Goal: Ask a question

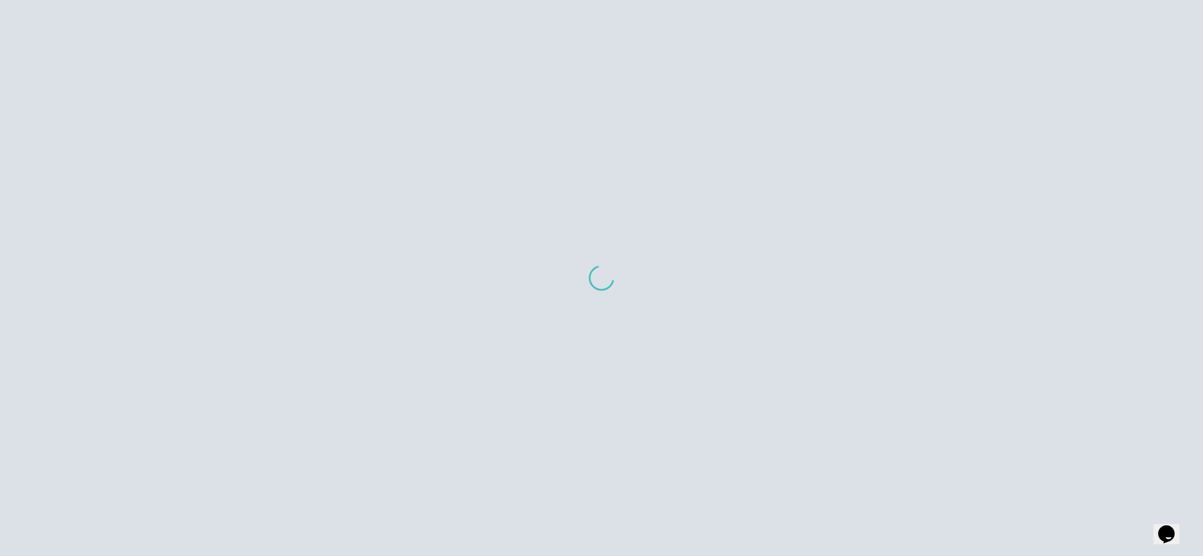
click at [1169, 524] on button "Opens Chat This icon Opens the chat window." at bounding box center [1166, 534] width 26 height 20
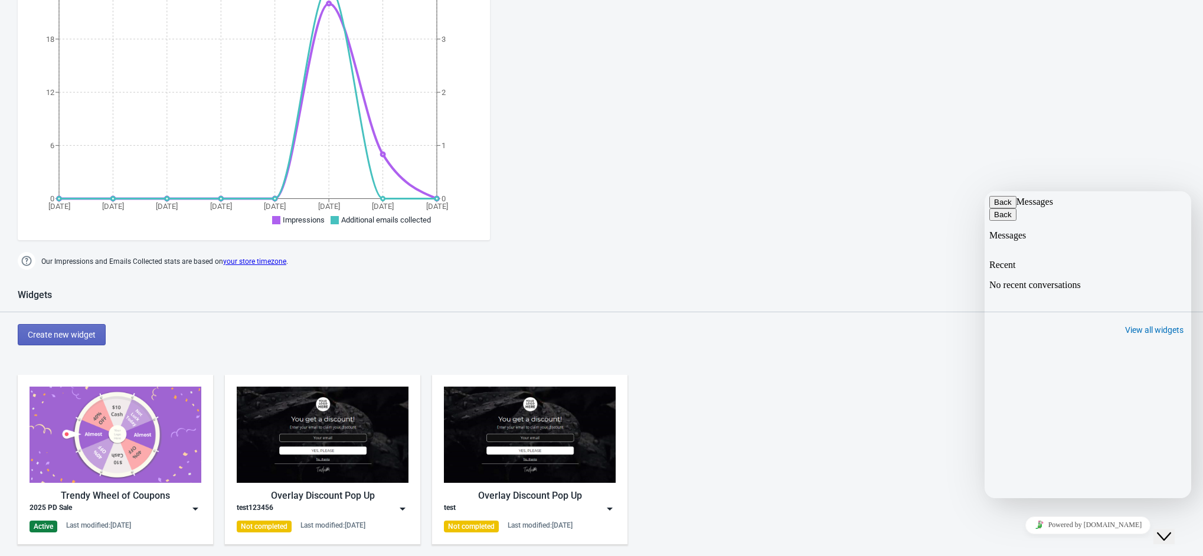
scroll to position [265, 0]
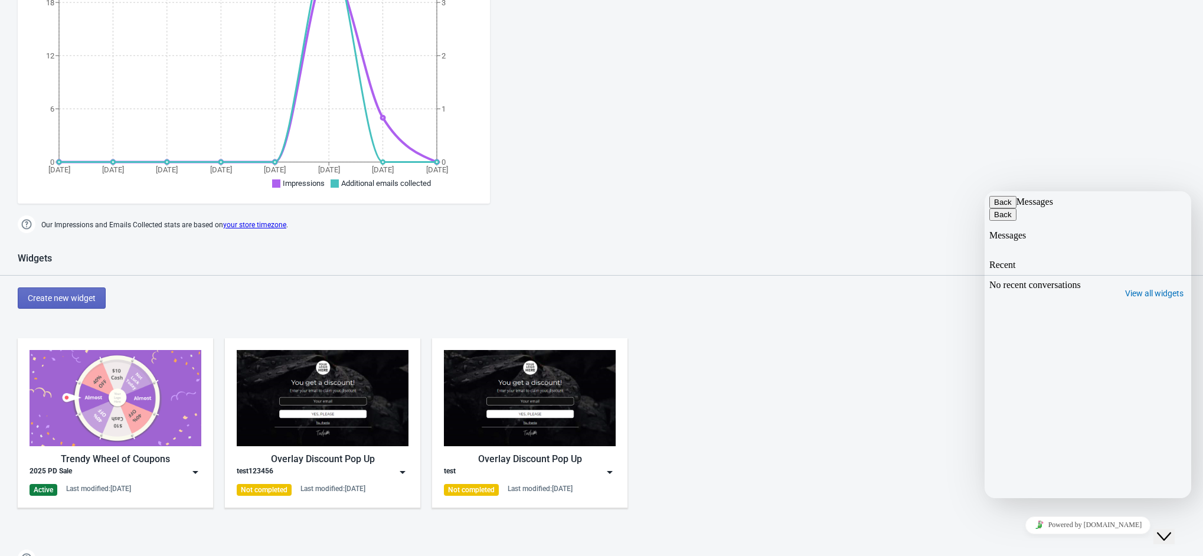
click at [1074, 280] on p "No recent conversations" at bounding box center [1087, 285] width 197 height 11
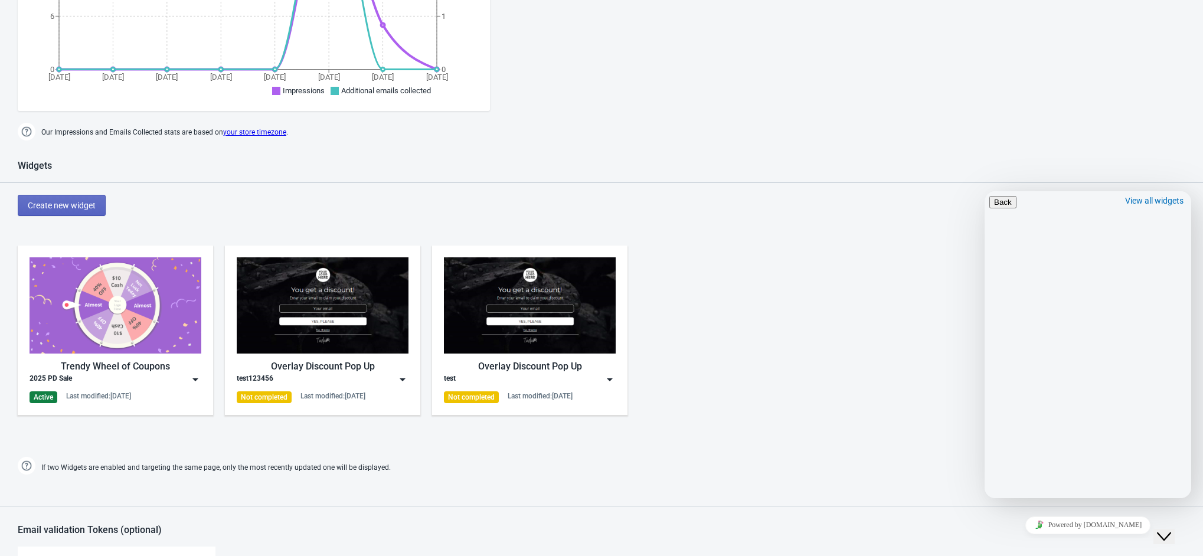
scroll to position [354, 0]
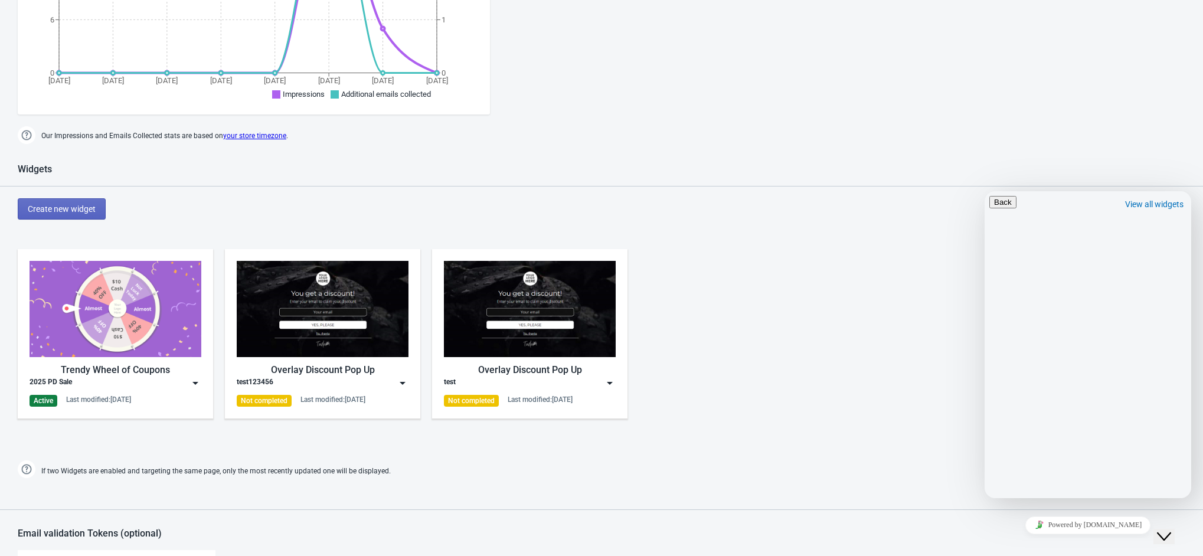
click at [1094, 555] on input "* Name" at bounding box center [1051, 566] width 104 height 12
type input "MOVA CA"
type input "[EMAIL_ADDRESS][DOMAIN_NAME]"
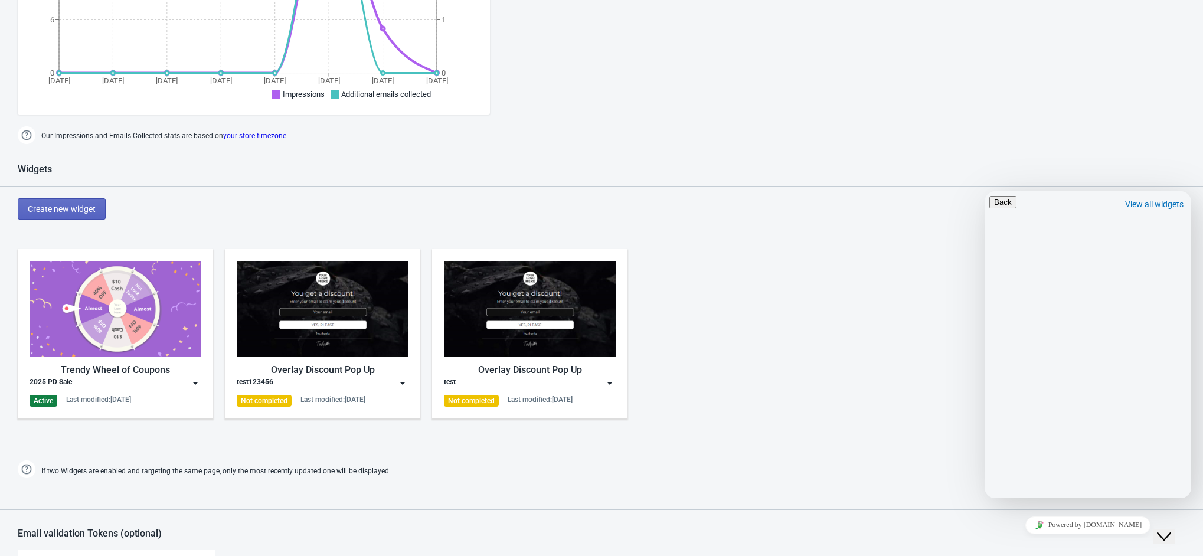
paste textarea "May I ask why my newly created Tada lottery shows that my email has been collec…"
type textarea "May I ask why my newly created Tada lottery shows that my email has been collec…"
paste input "[URL][DOMAIN_NAME]"
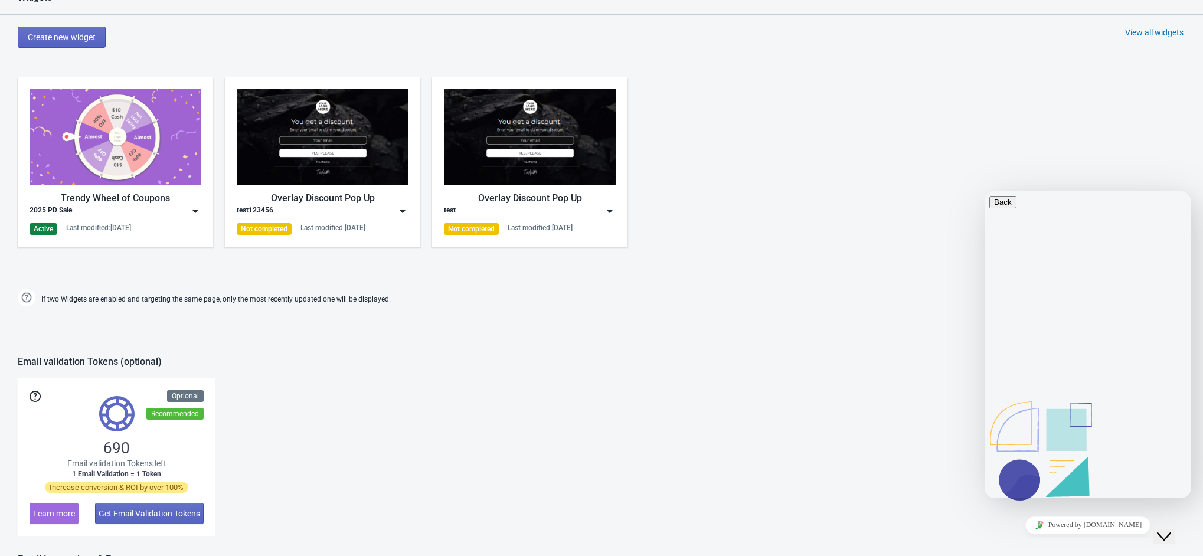
scroll to position [531, 0]
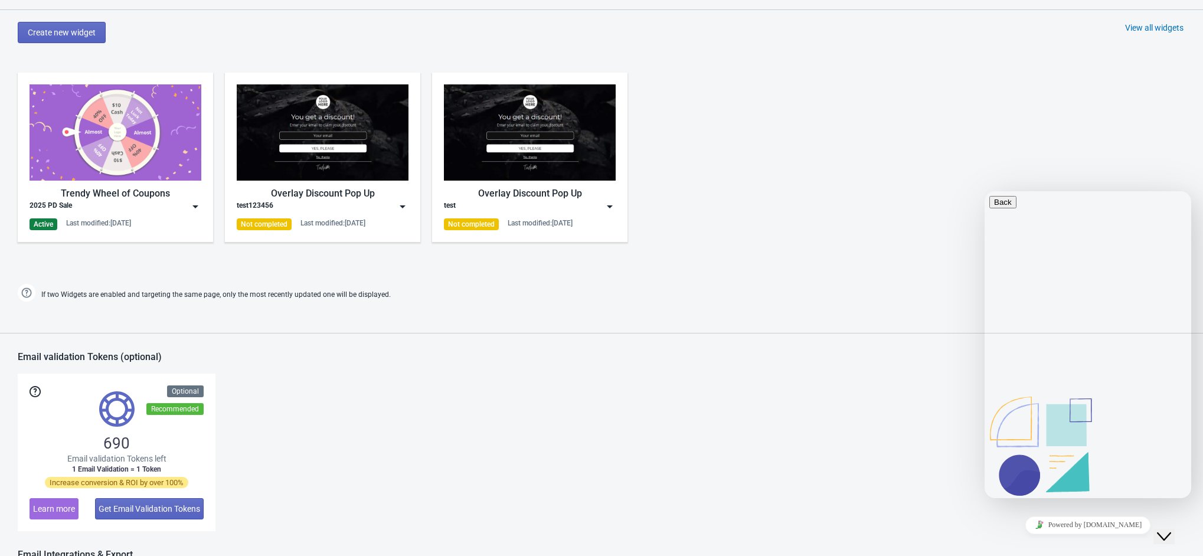
type input "[URL][DOMAIN_NAME]"
click at [994, 207] on icon "button" at bounding box center [994, 202] width 0 height 9
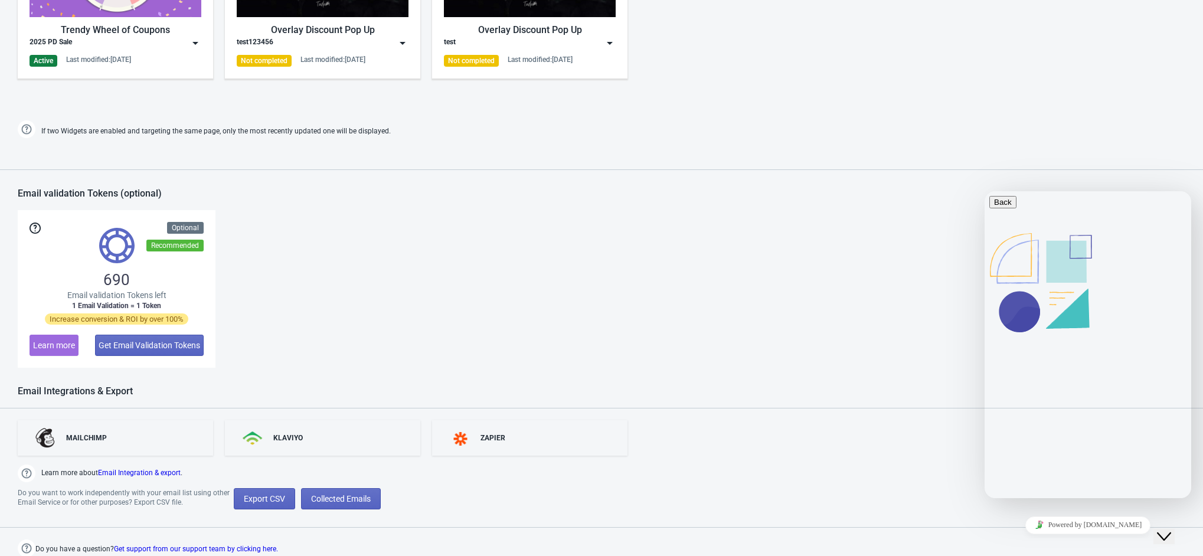
scroll to position [695, 0]
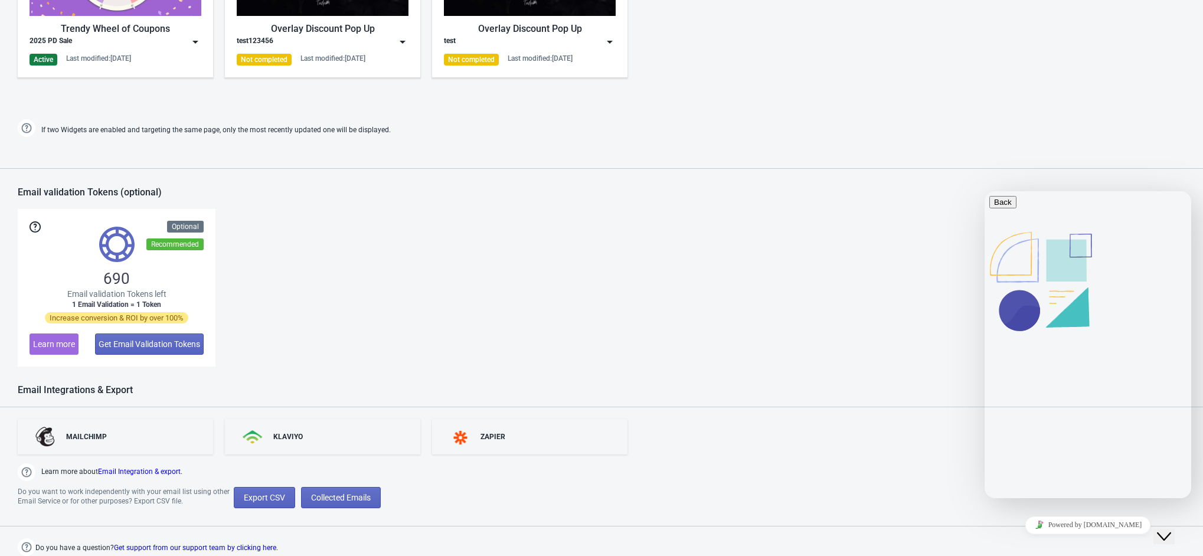
click at [1126, 280] on div "Unknown 11:14 Submitted from : [URL][DOMAIN_NAME].." at bounding box center [1087, 300] width 197 height 41
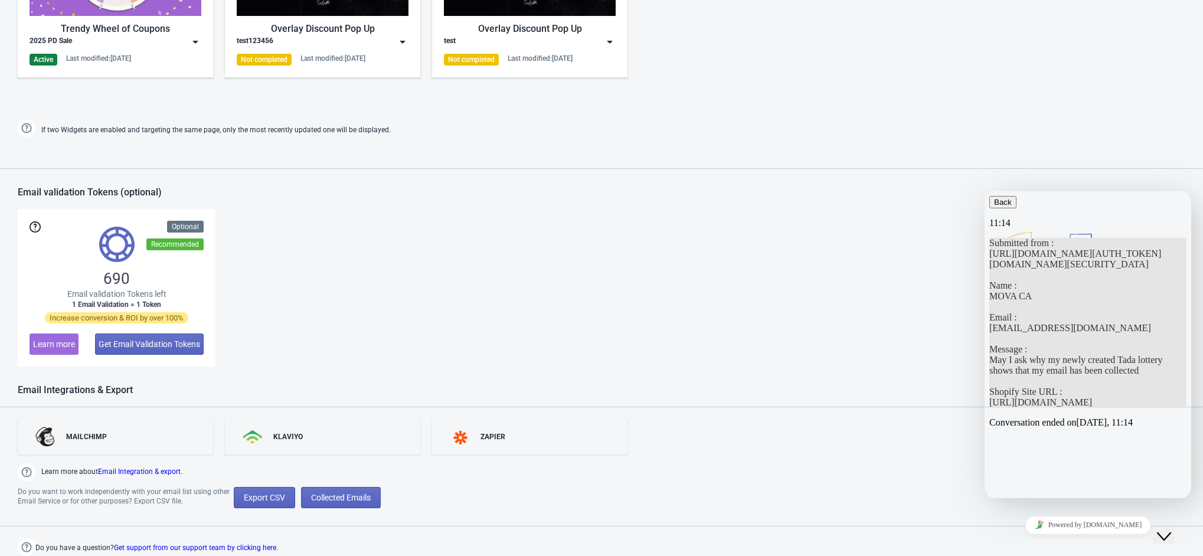
scroll to position [504, 0]
click at [994, 207] on icon "button" at bounding box center [994, 202] width 0 height 9
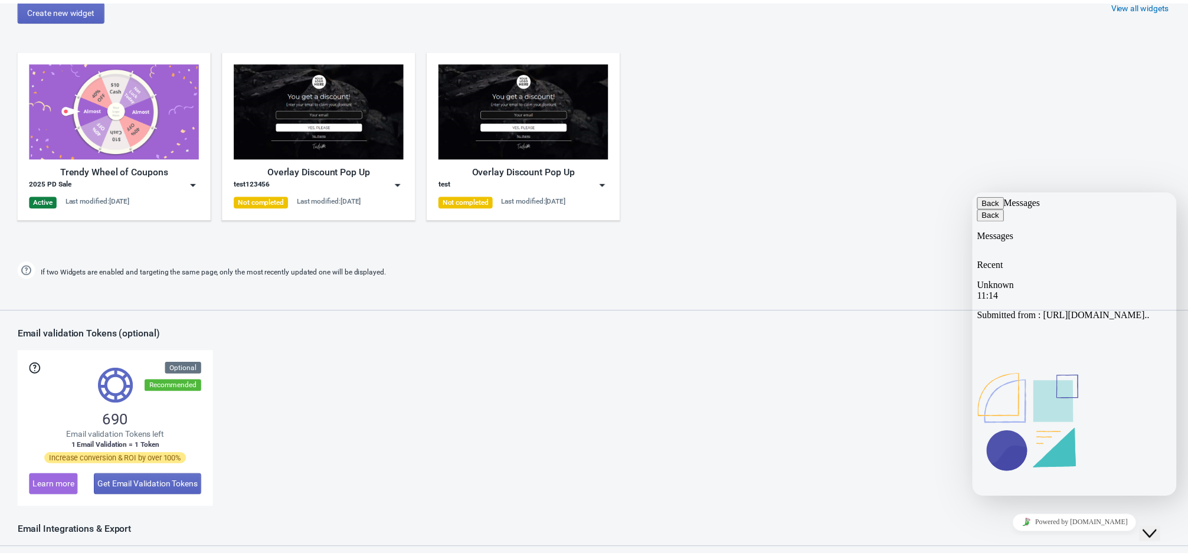
scroll to position [341, 0]
